Goal: Information Seeking & Learning: Learn about a topic

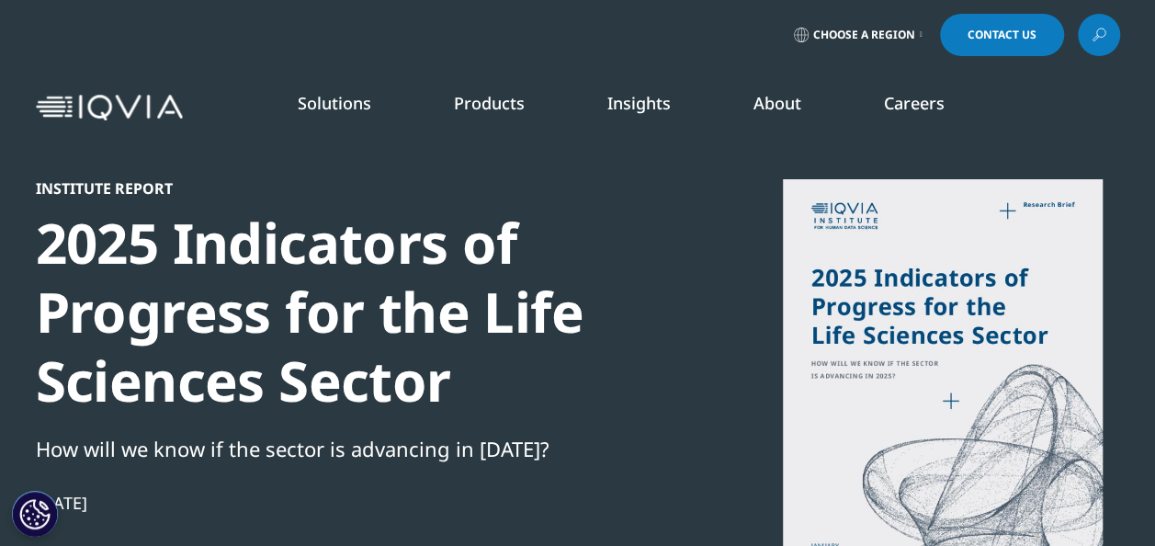
click at [852, 35] on span "Choose a Region" at bounding box center [864, 35] width 102 height 15
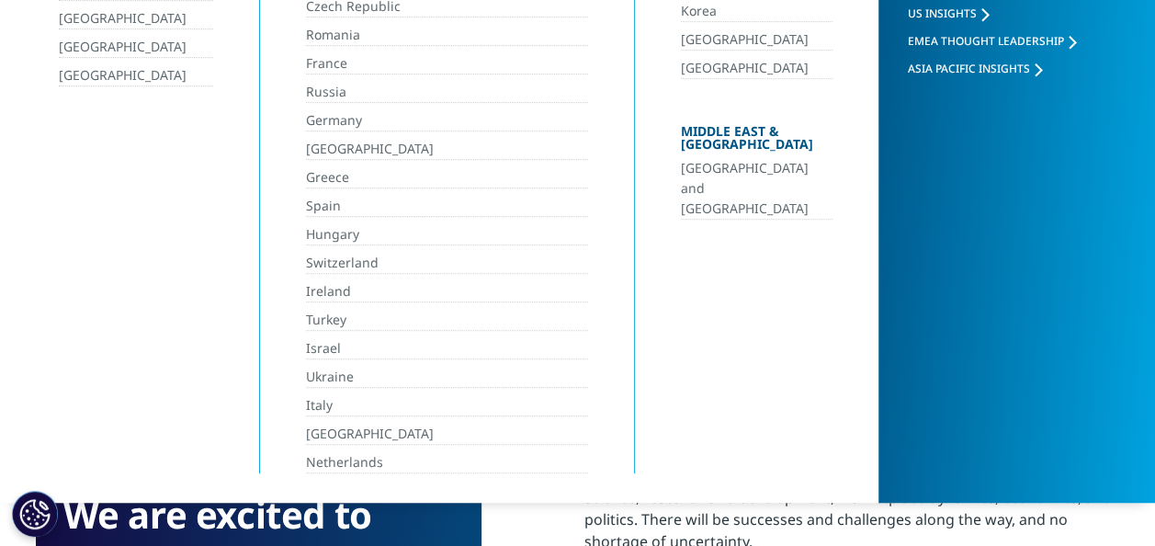
scroll to position [409, 0]
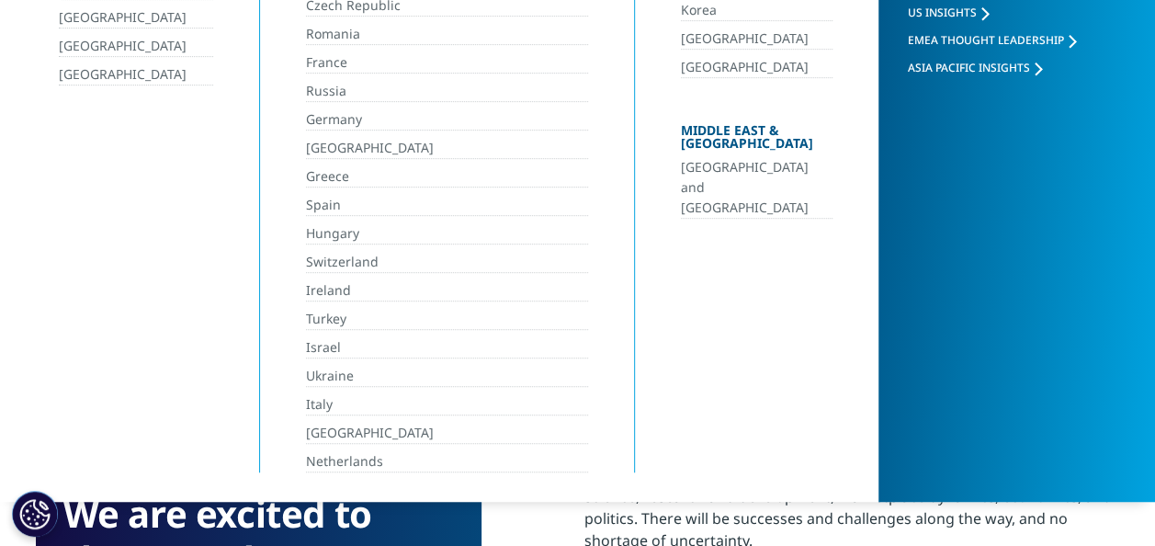
click at [316, 399] on link "Italy" at bounding box center [447, 404] width 283 height 21
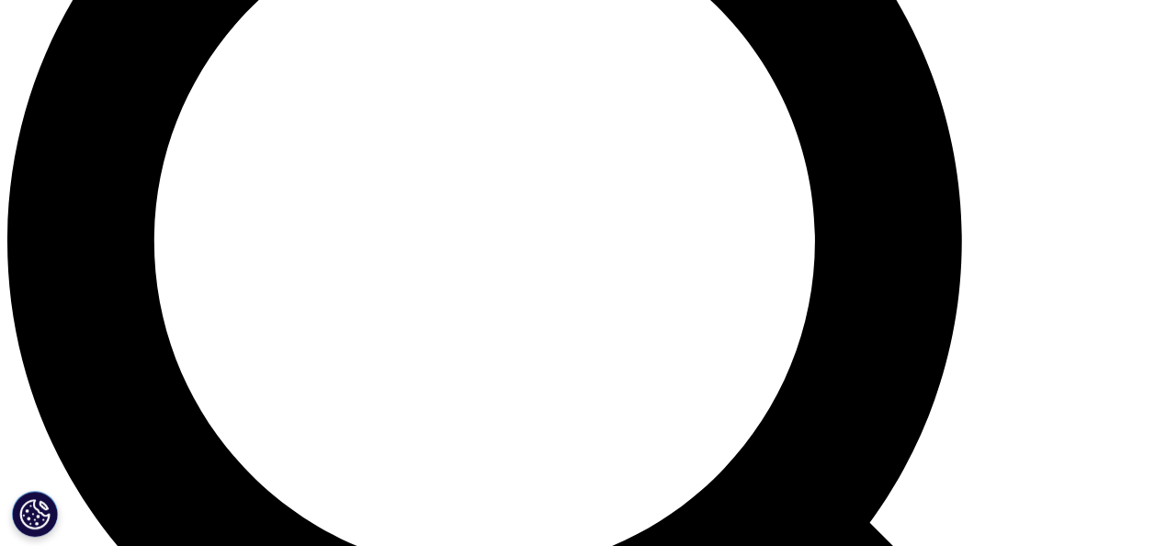
scroll to position [1413, 0]
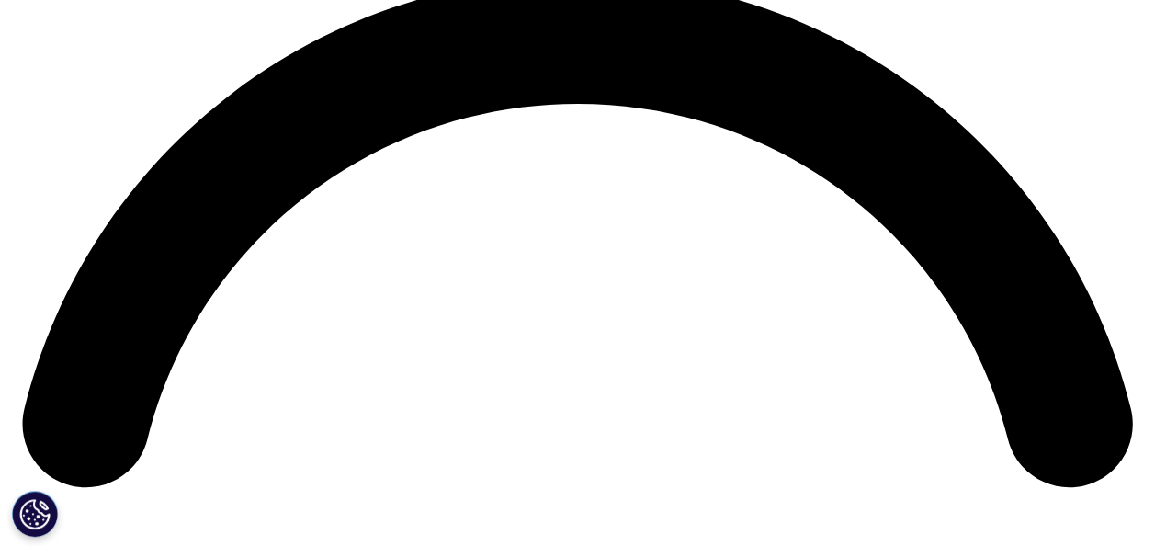
scroll to position [2339, 0]
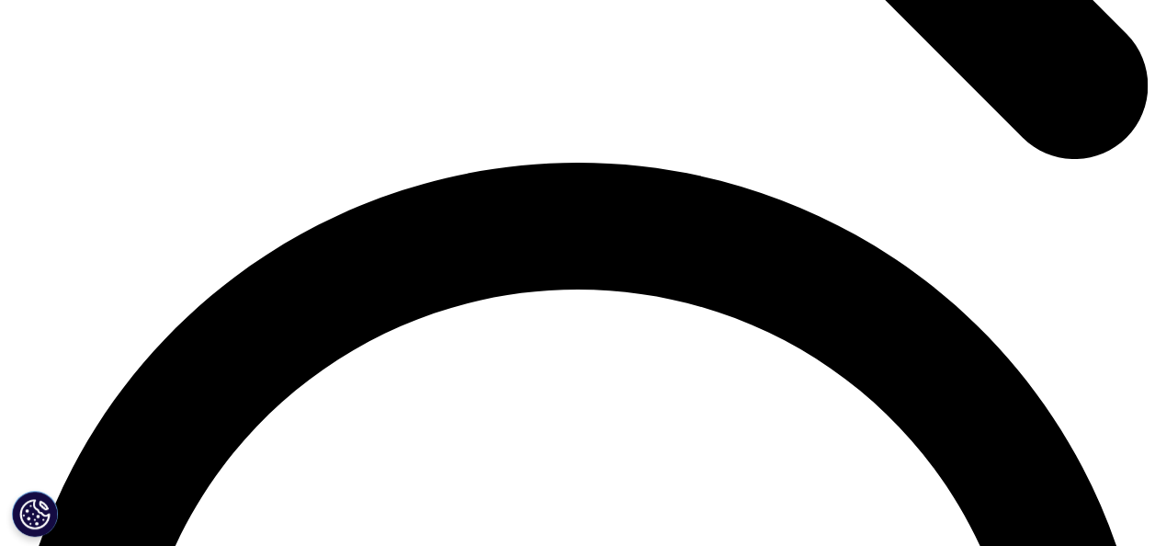
scroll to position [2154, 0]
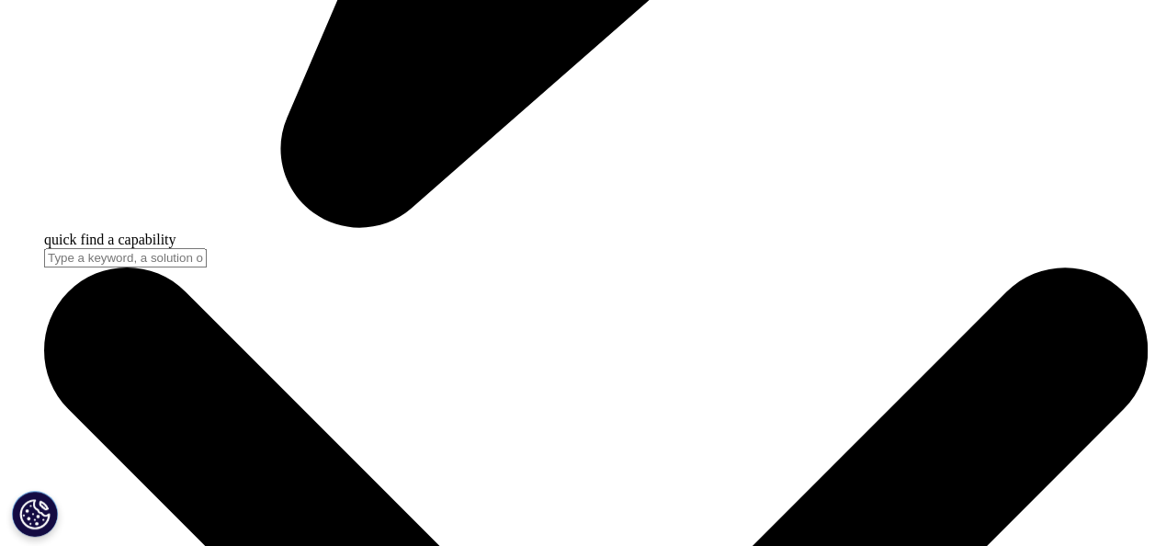
scroll to position [4859, 0]
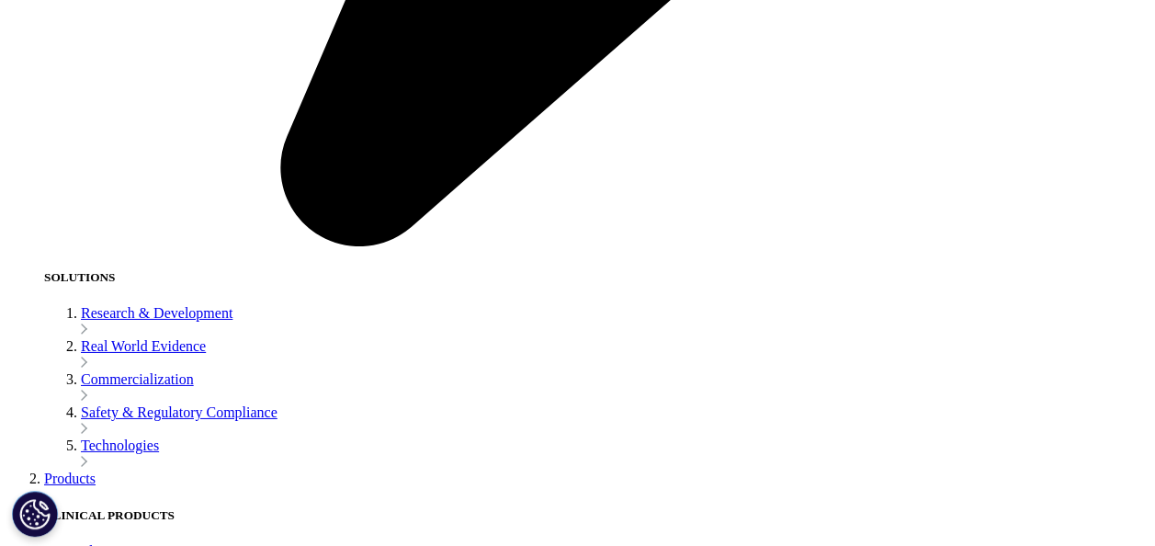
scroll to position [2814, 0]
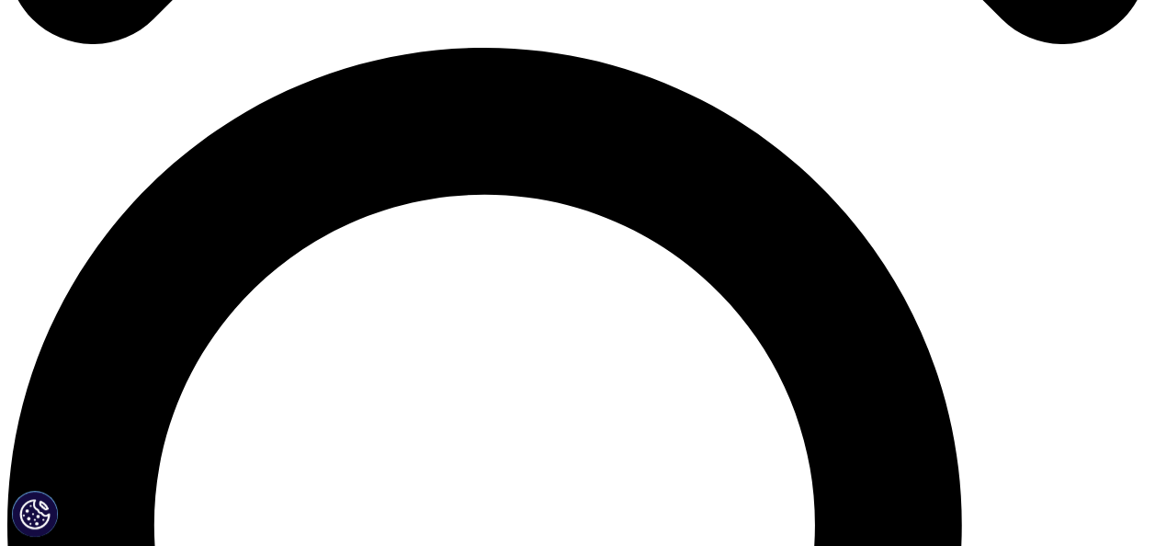
scroll to position [1123, 0]
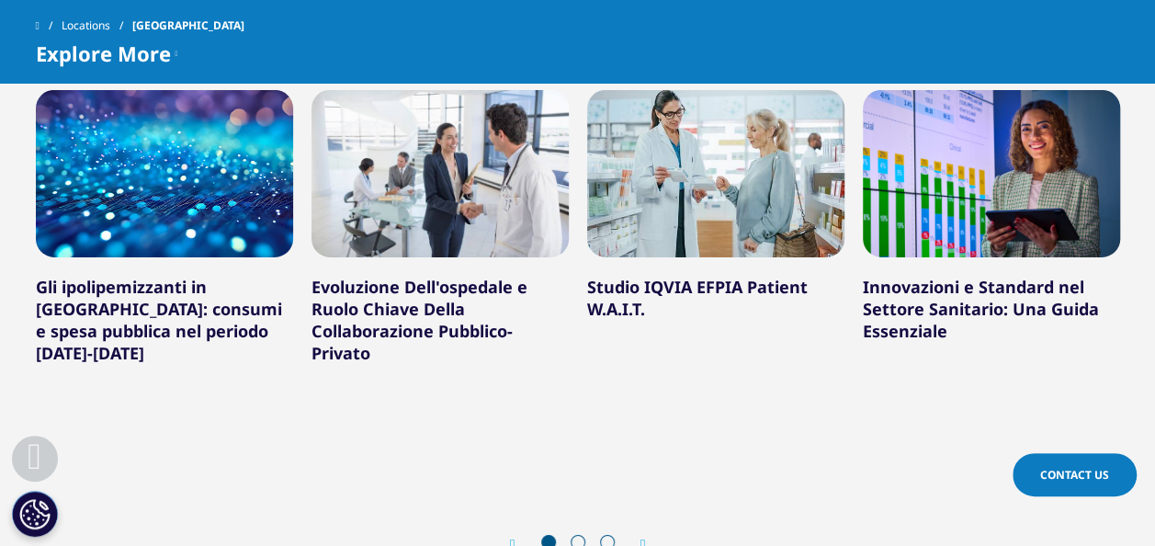
click at [381, 276] on link "Evoluzione Dell'ospedale e Ruolo Chiave Della Collaborazione Pubblico-Privato" at bounding box center [420, 320] width 216 height 88
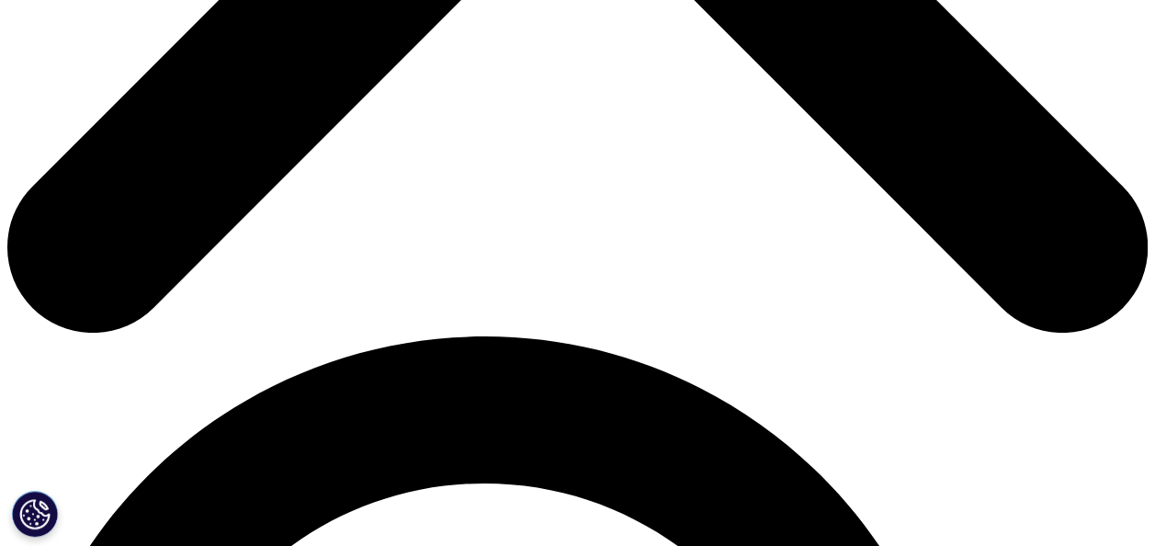
scroll to position [835, 0]
